Goal: Transaction & Acquisition: Purchase product/service

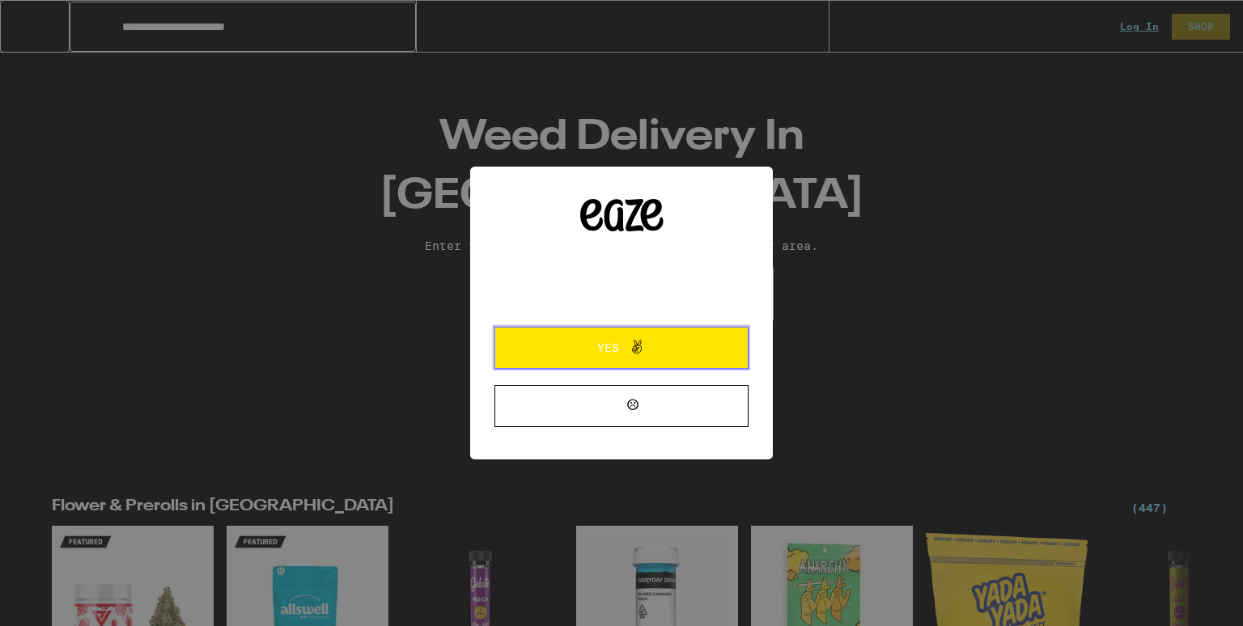
click at [618, 346] on span "Yes" at bounding box center [608, 347] width 22 height 11
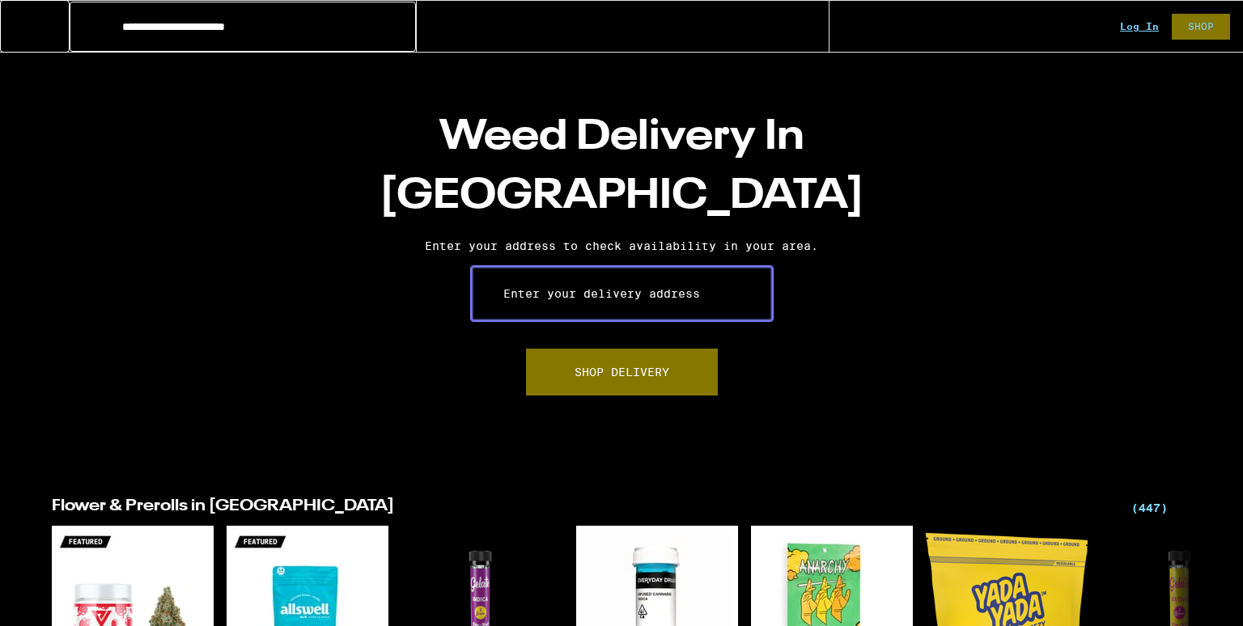
click at [651, 286] on input "Enter your delivery address" at bounding box center [621, 293] width 303 height 57
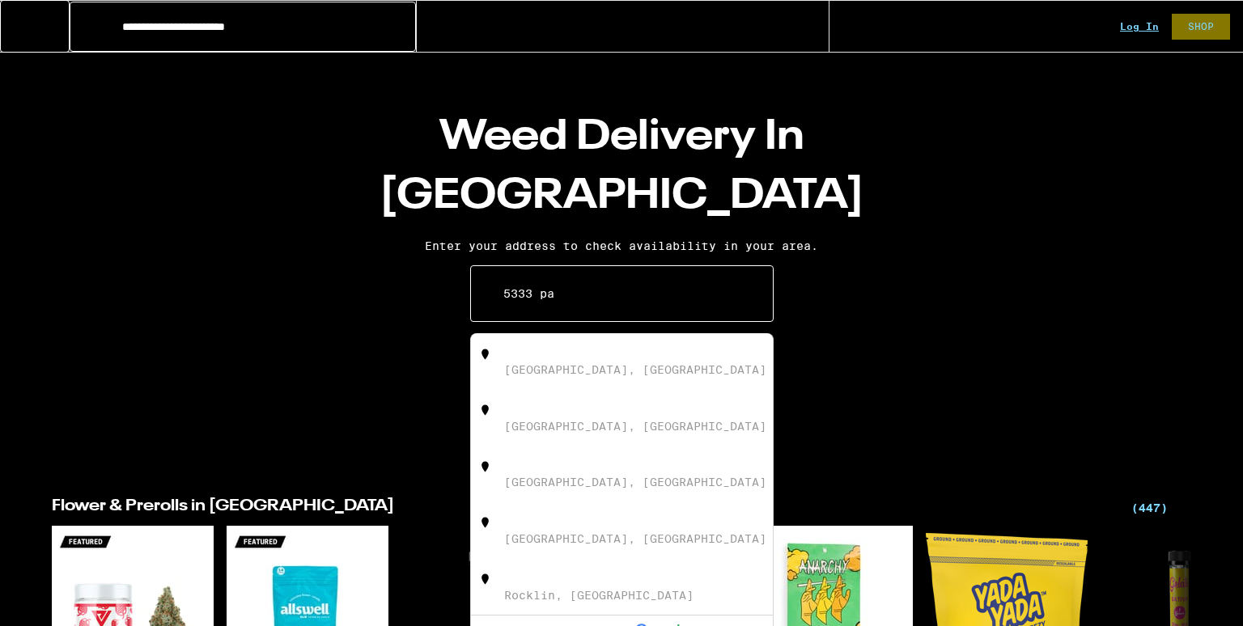
click at [621, 358] on div "[STREET_ADDRESS]" at bounding box center [562, 352] width 117 height 13
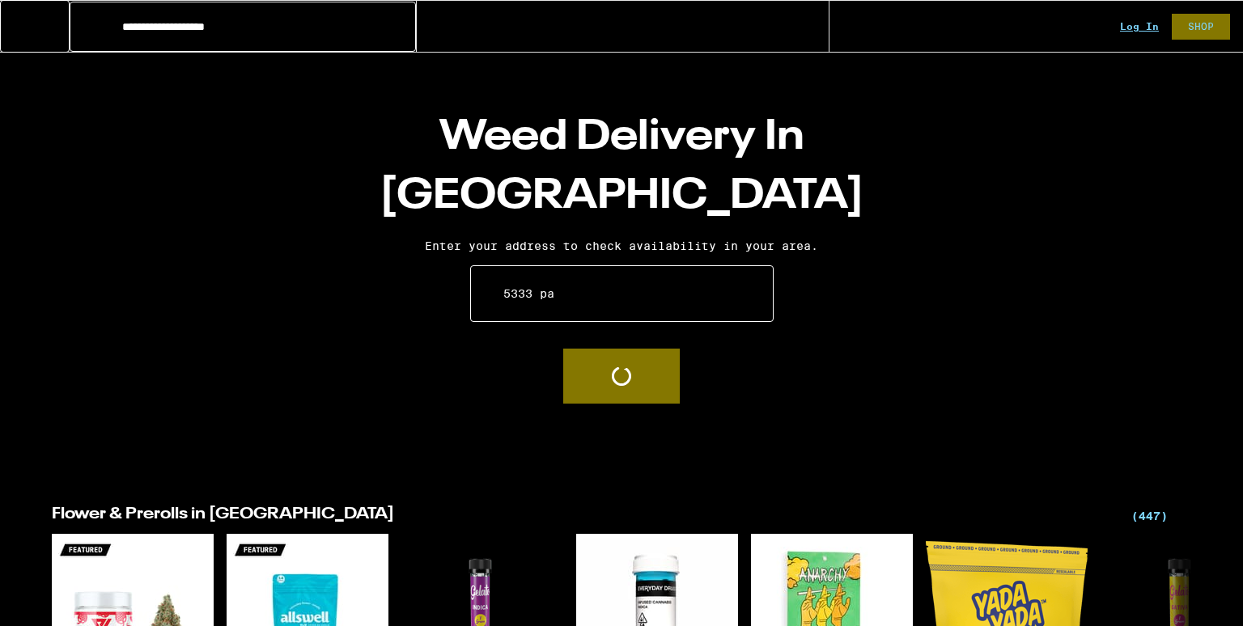
type input "[STREET_ADDRESS]"
